Goal: Check status: Check status

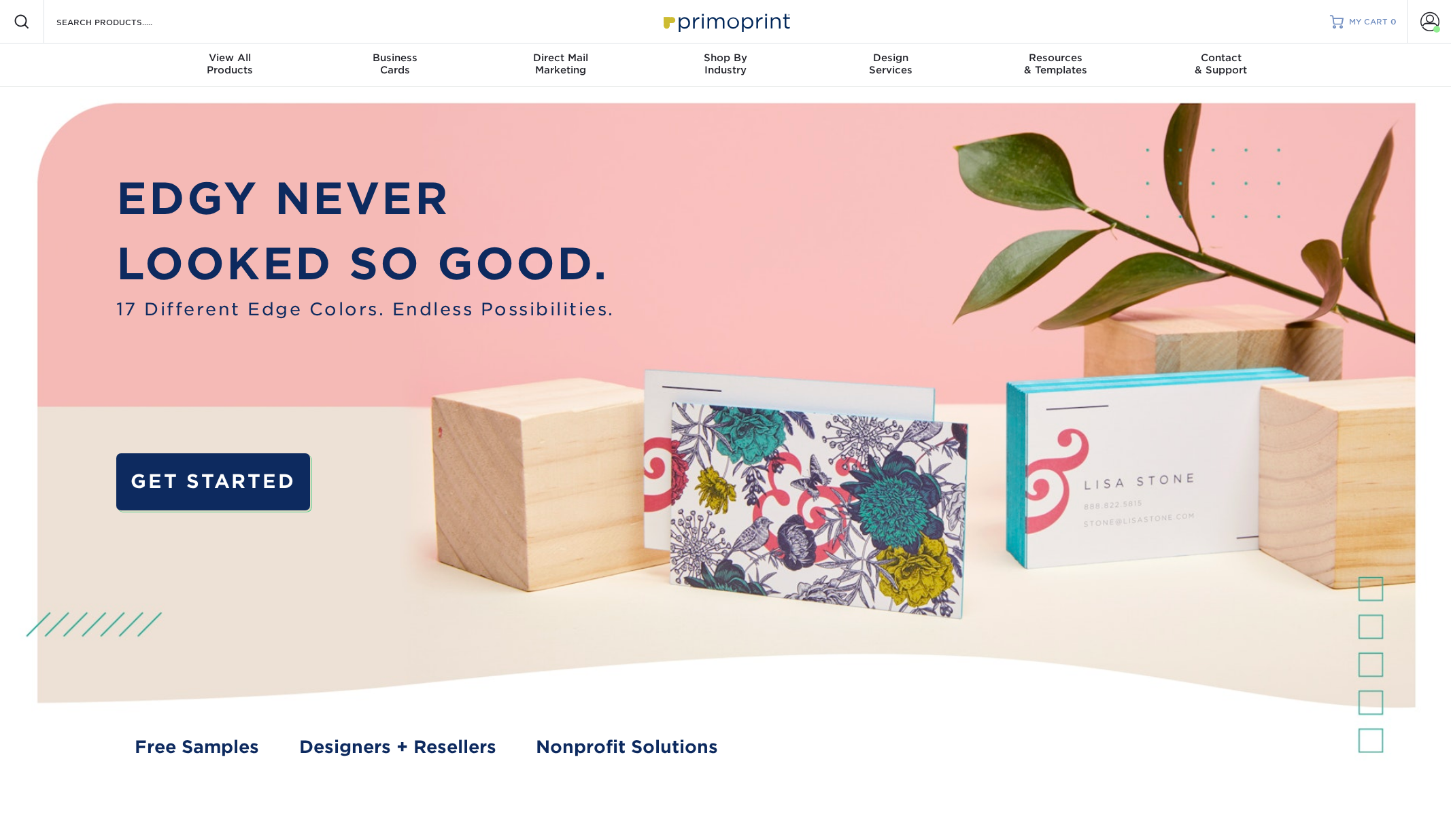
click at [1351, 14] on link "MY CART 0" at bounding box center [1363, 22] width 66 height 44
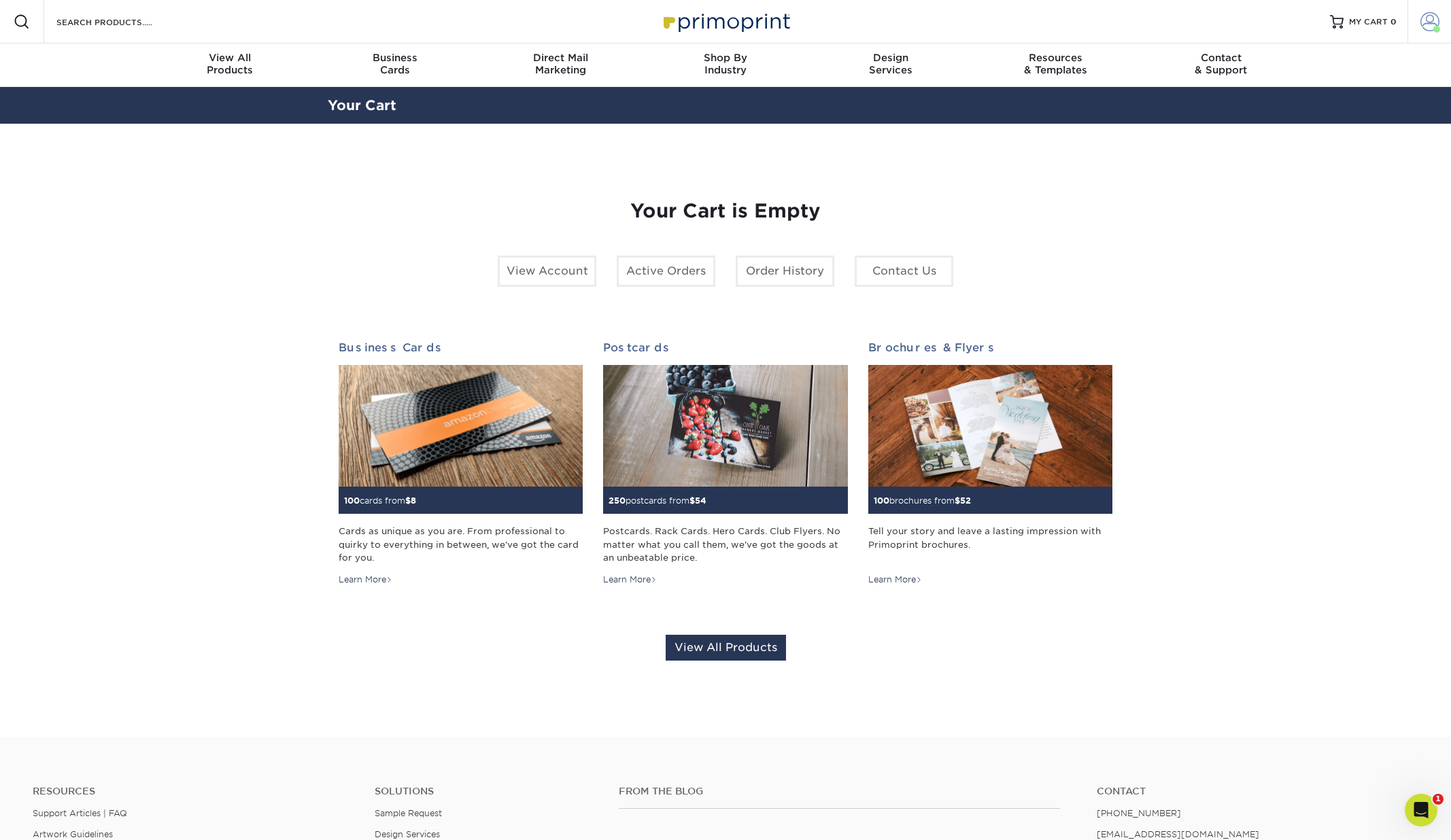
click at [1424, 26] on span at bounding box center [1429, 21] width 19 height 19
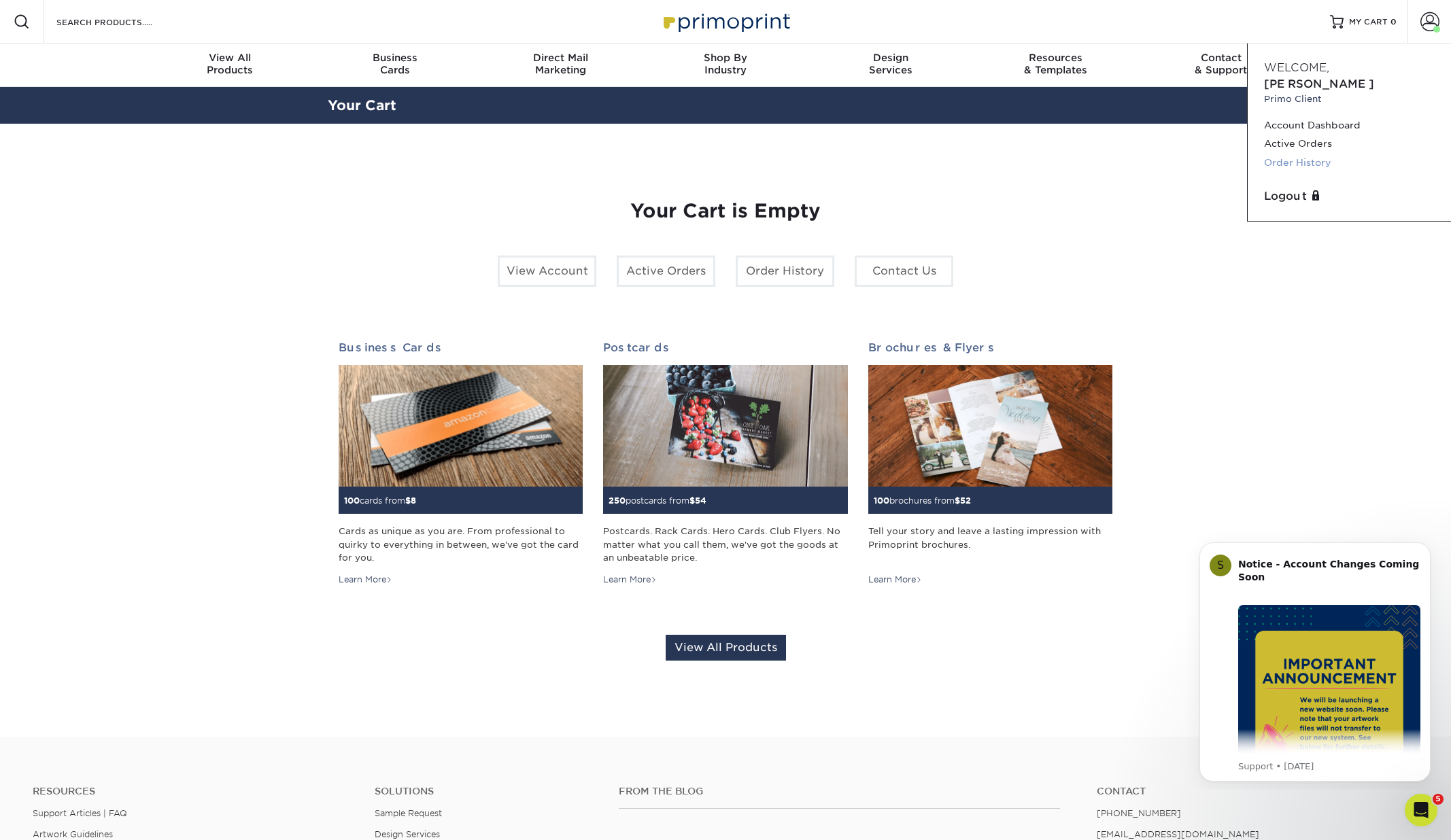
click at [1287, 154] on link "Order History" at bounding box center [1349, 163] width 171 height 19
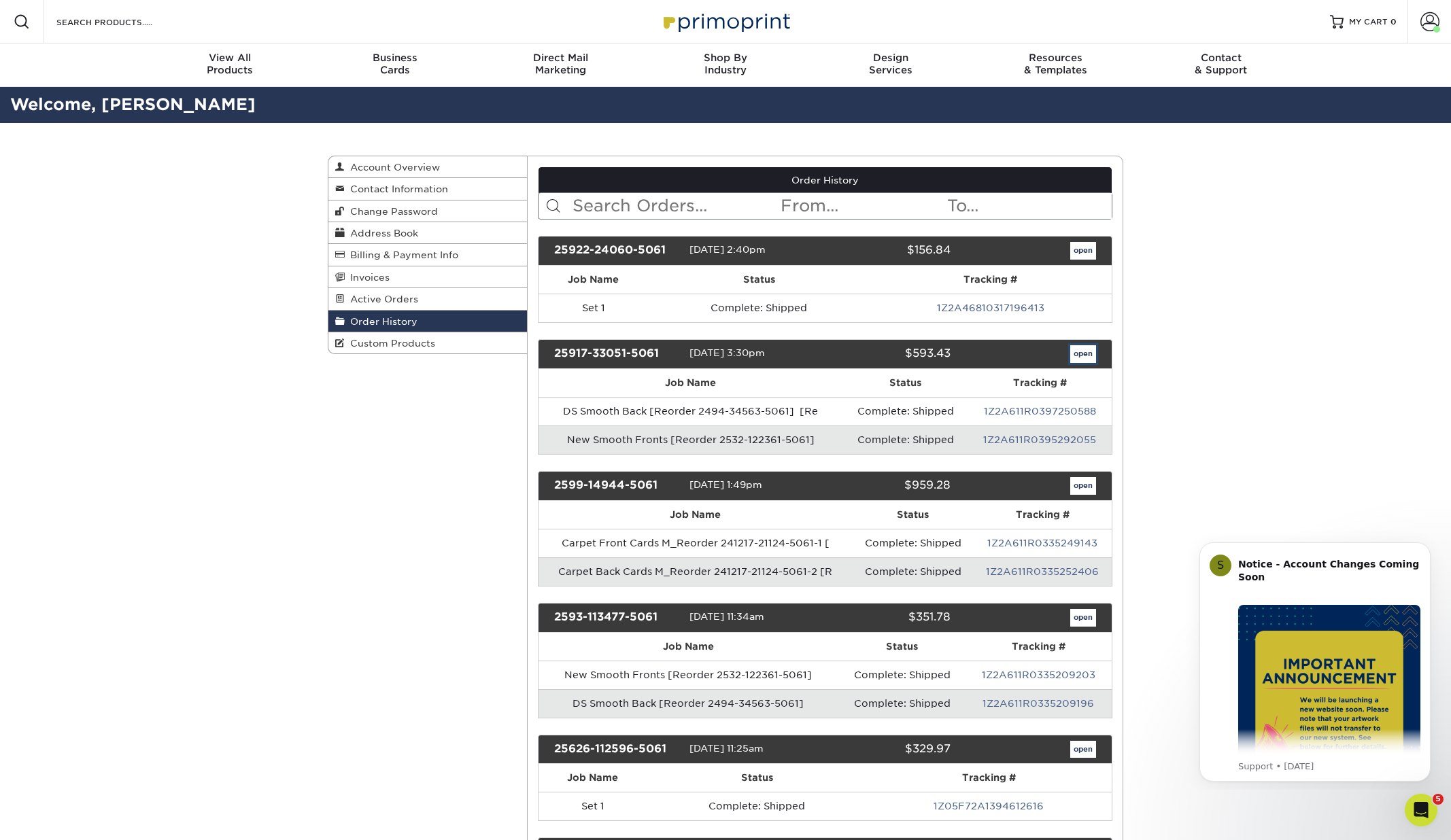
click at [1083, 352] on link "open" at bounding box center [1083, 354] width 26 height 18
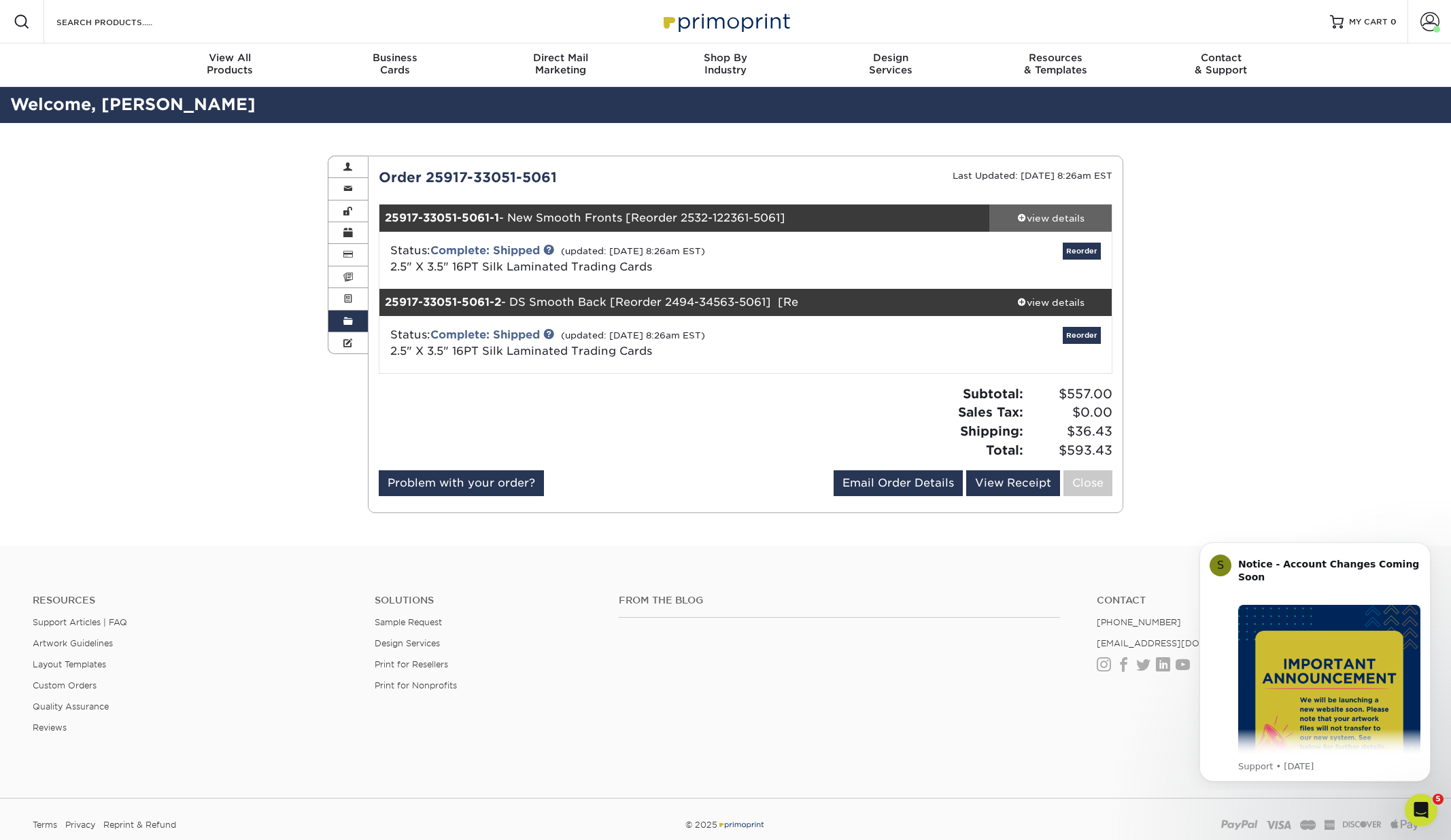
click at [1033, 208] on link "view details" at bounding box center [1050, 219] width 122 height 28
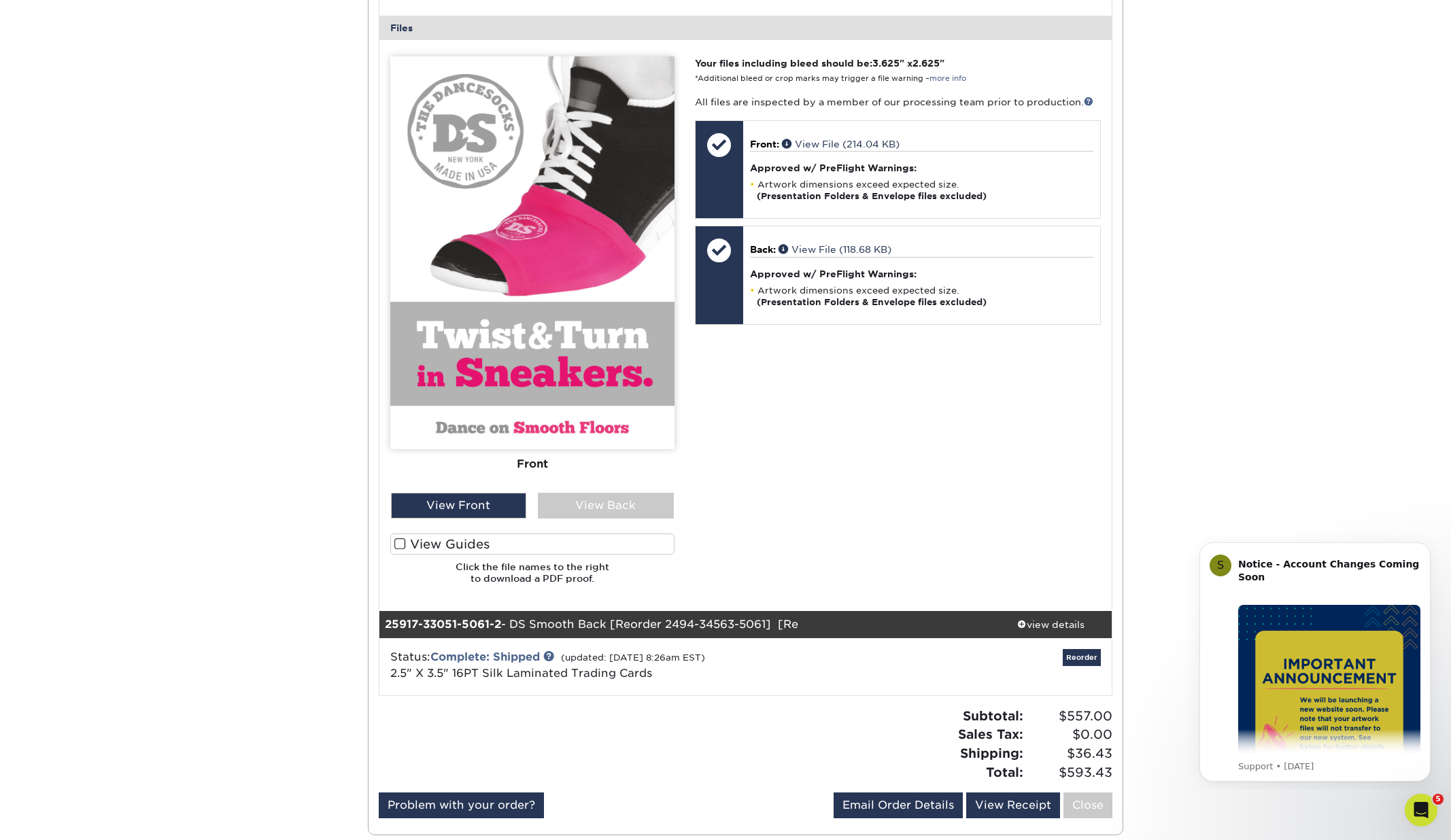
scroll to position [548, 0]
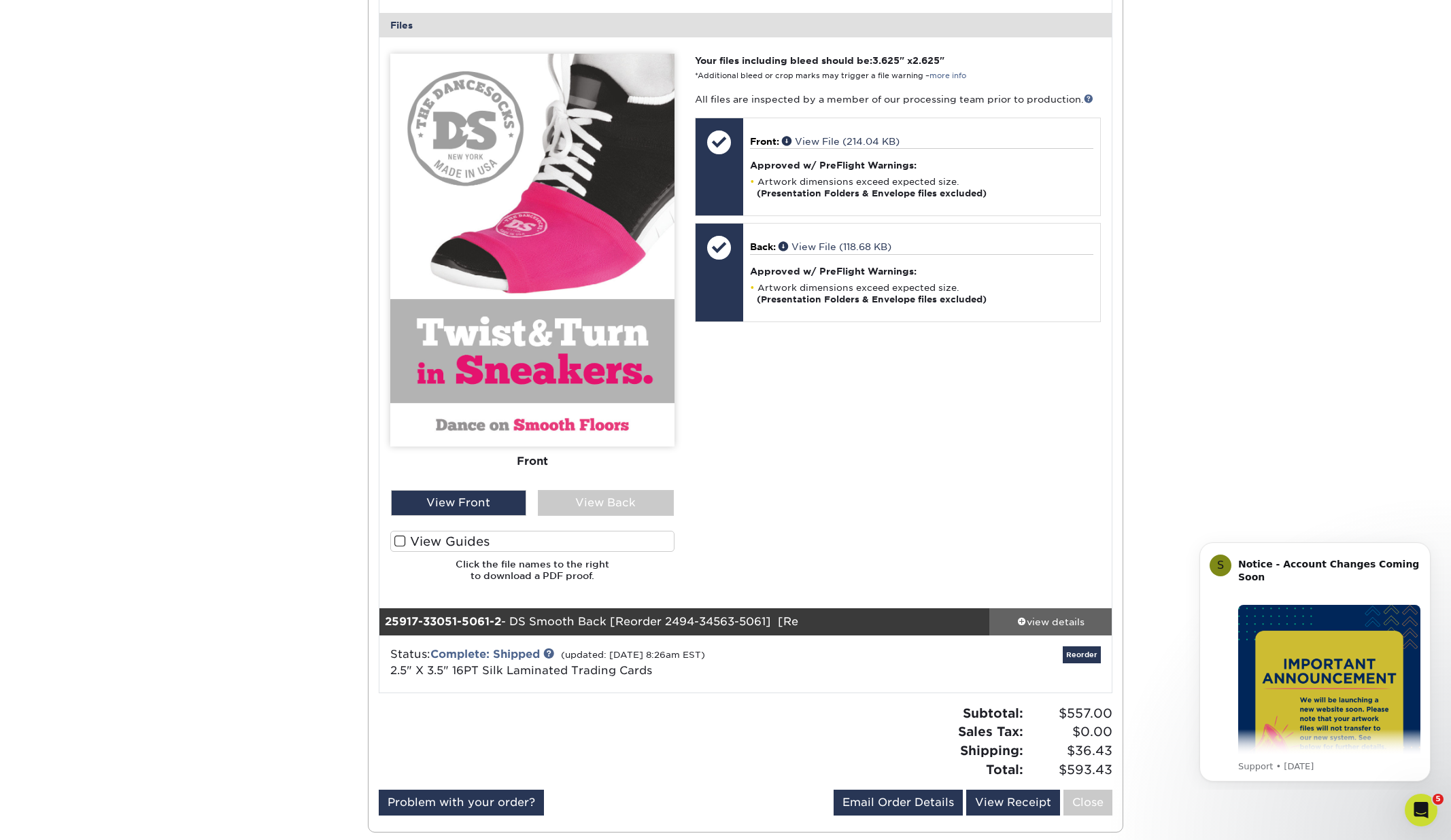
click at [1060, 625] on div "view details" at bounding box center [1050, 621] width 122 height 14
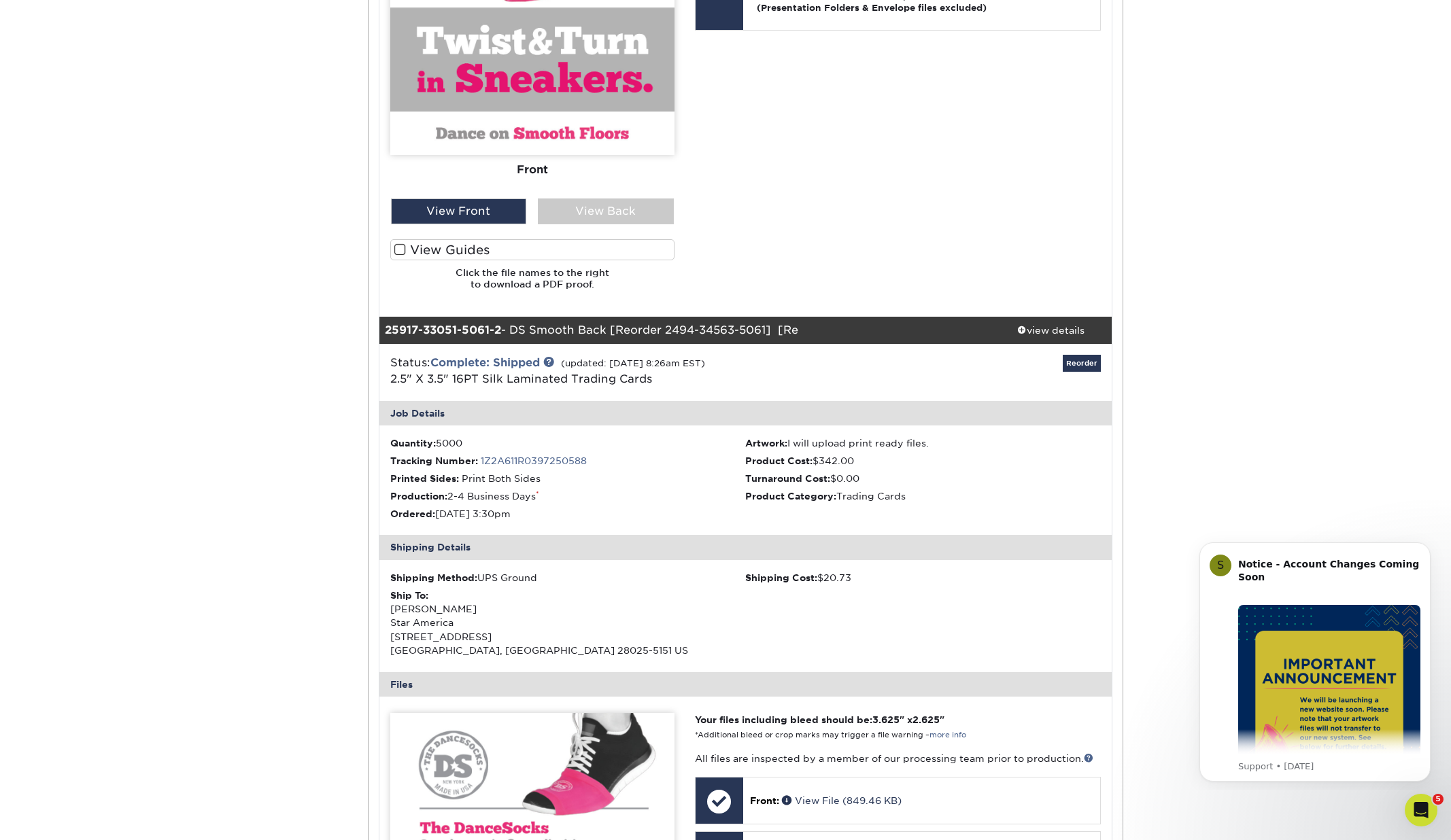
scroll to position [855, 0]
